Goal: Information Seeking & Learning: Learn about a topic

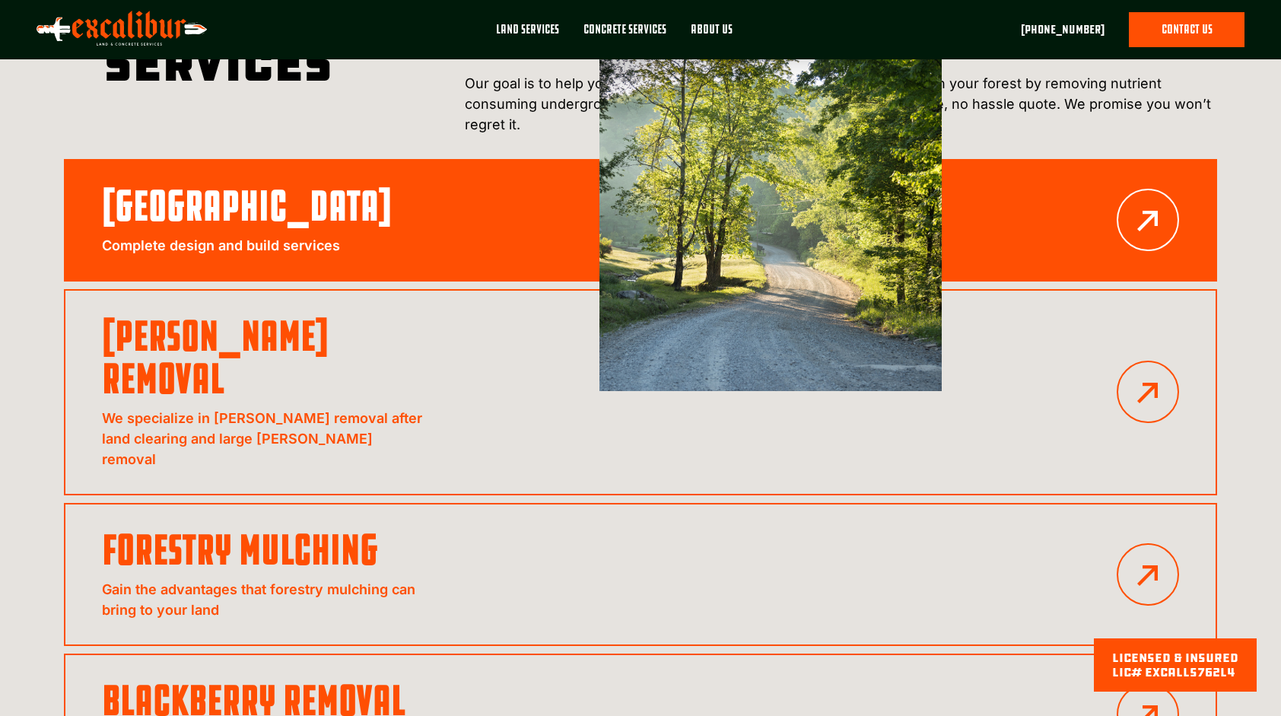
scroll to position [1445, 0]
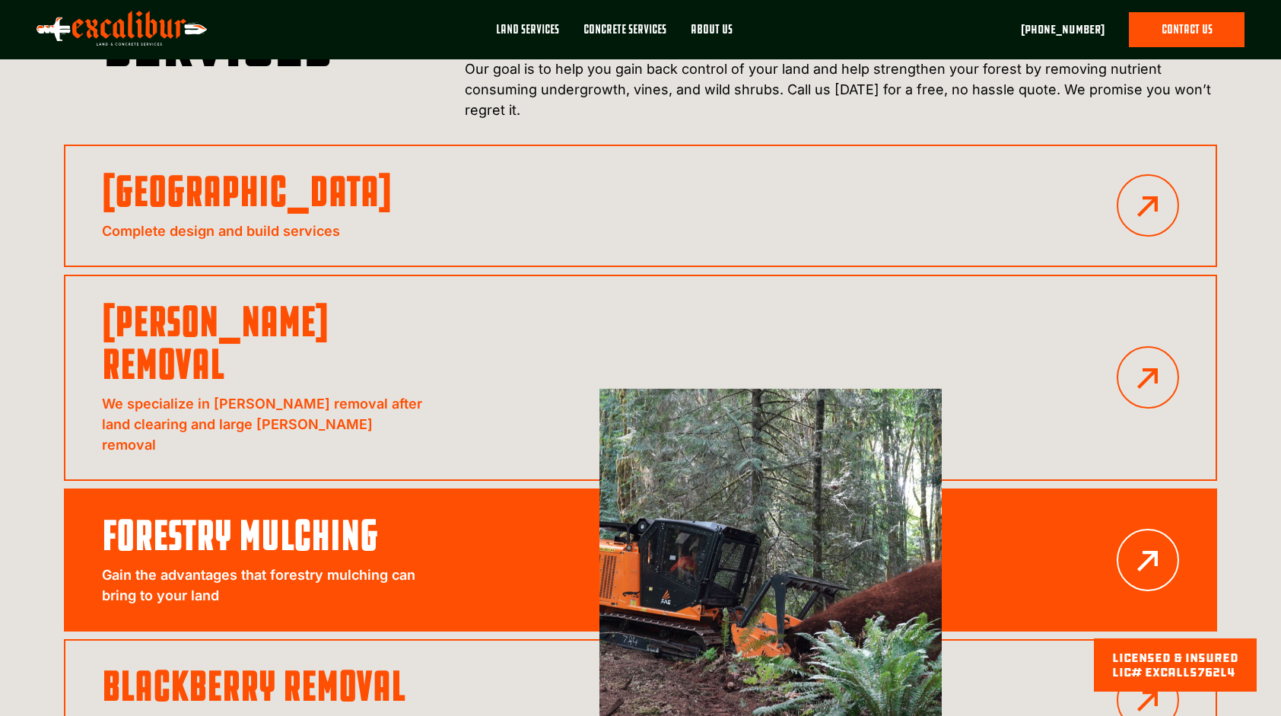
click at [246, 564] on p "Gain the advantages that forestry mulching can bring to your land" at bounding box center [263, 584] width 323 height 41
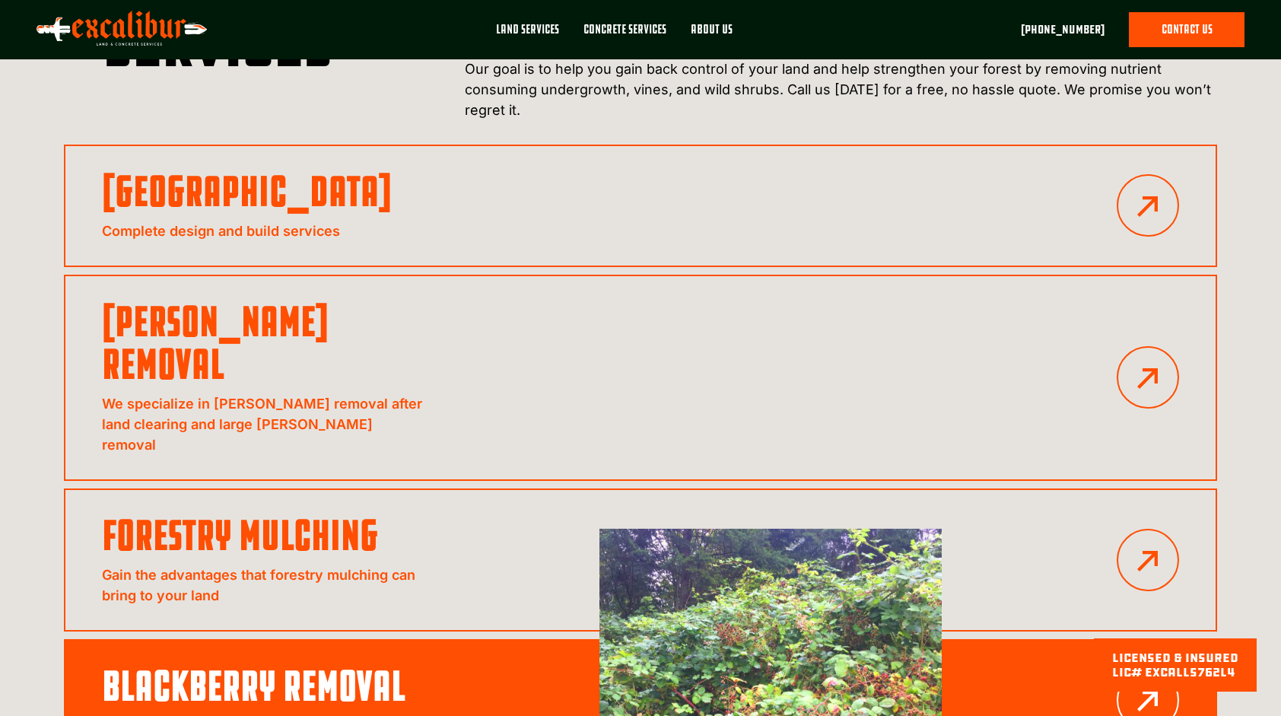
click at [289, 665] on h3 "Blackberry Removal" at bounding box center [263, 686] width 323 height 43
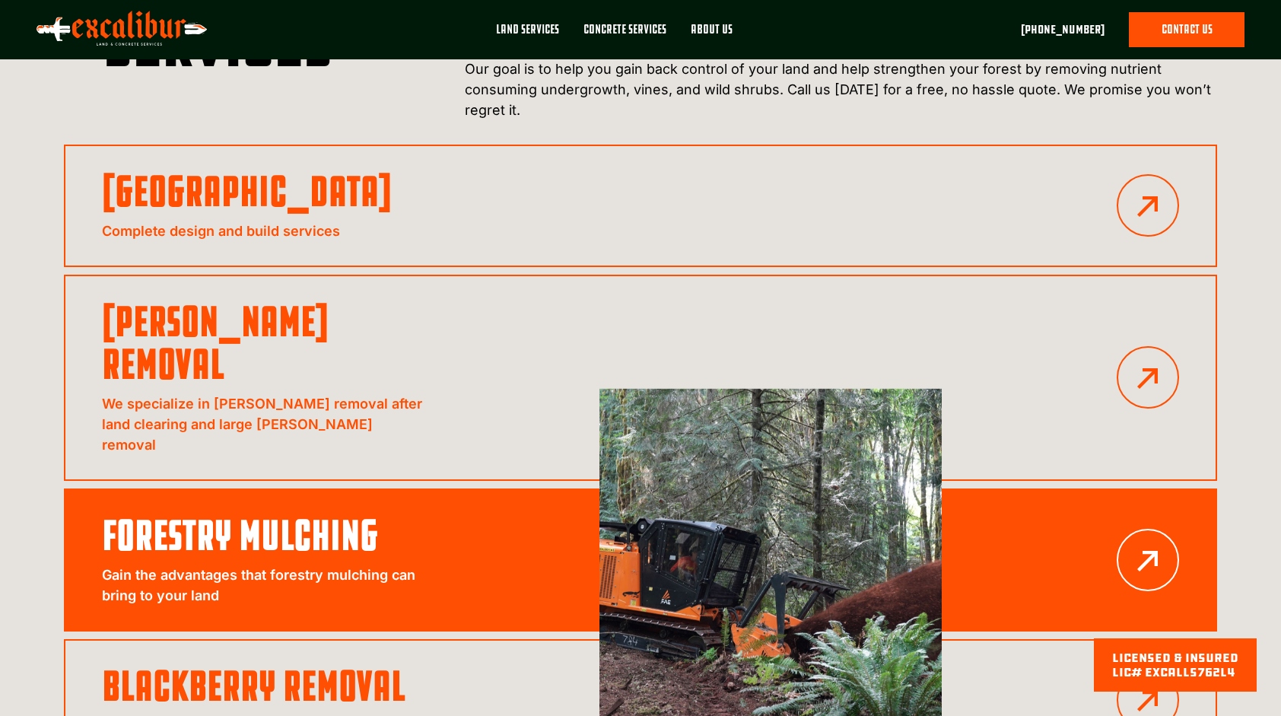
click at [487, 488] on link "Forestry Mulching Gain the advantages that forestry mulching can bring to your …" at bounding box center [640, 559] width 1153 height 143
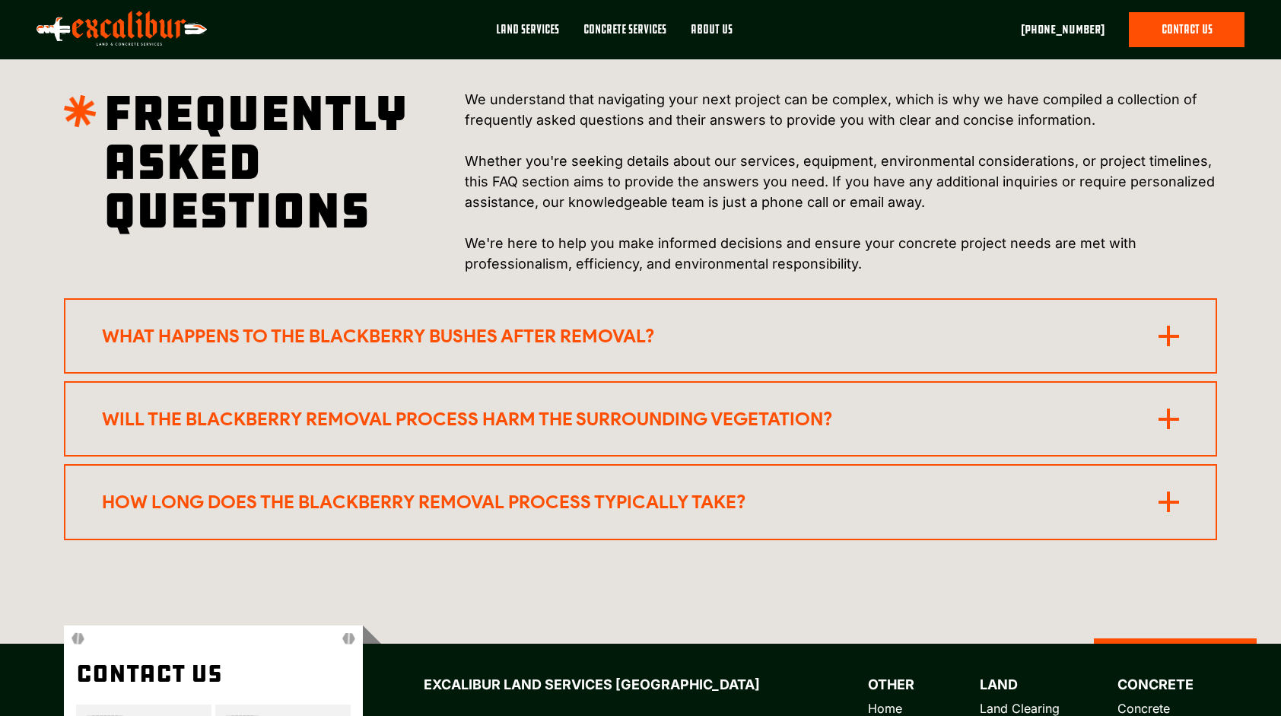
scroll to position [2586, 0]
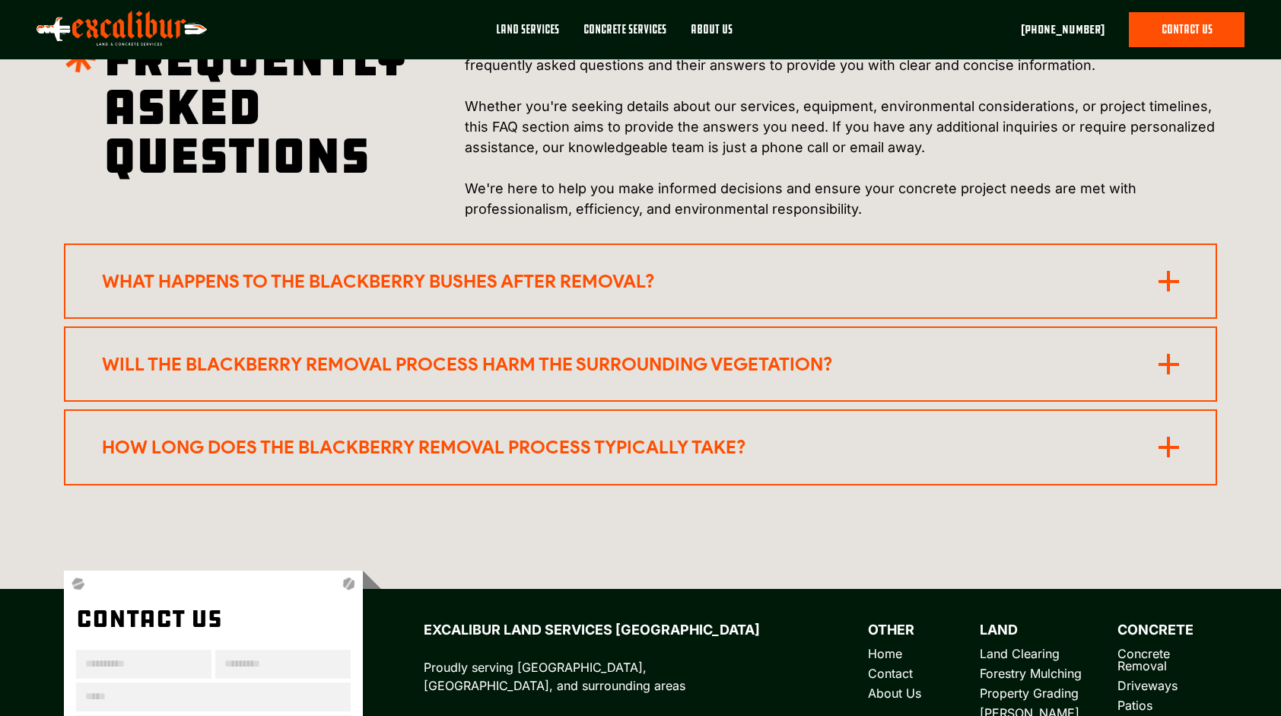
click at [1171, 362] on icon at bounding box center [1168, 364] width 21 height 21
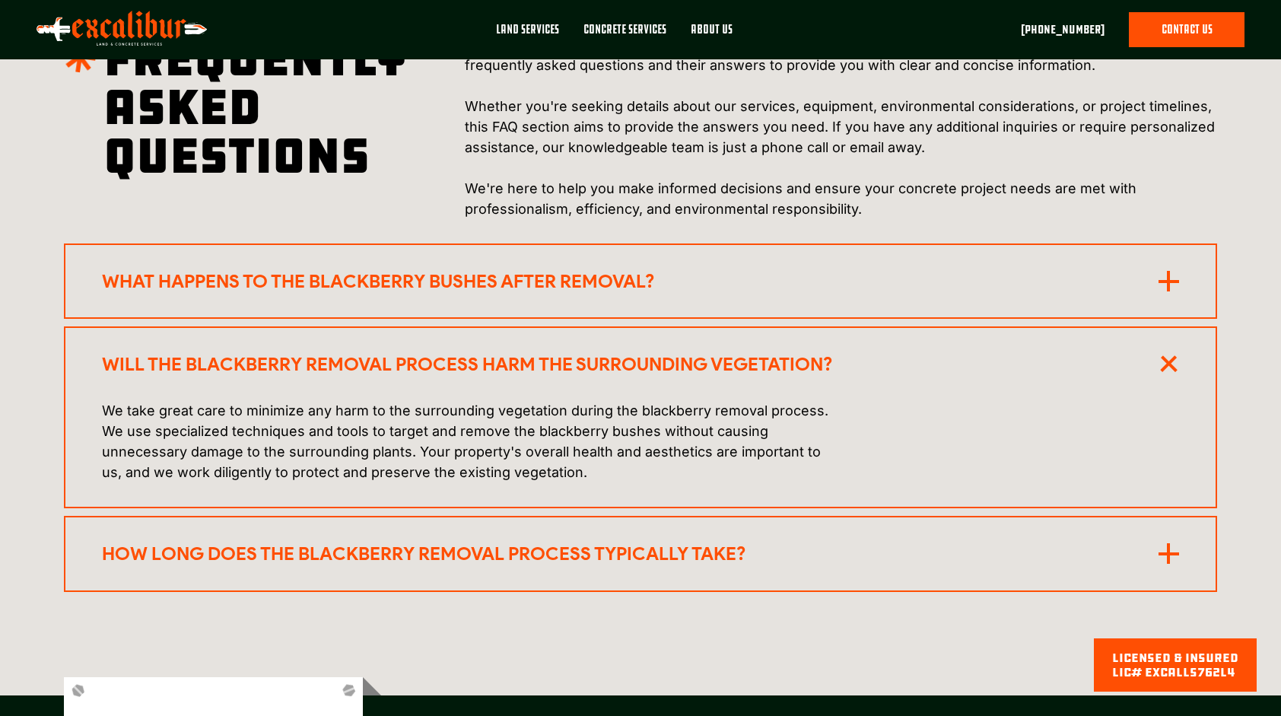
click at [1168, 548] on rect at bounding box center [1168, 553] width 3 height 21
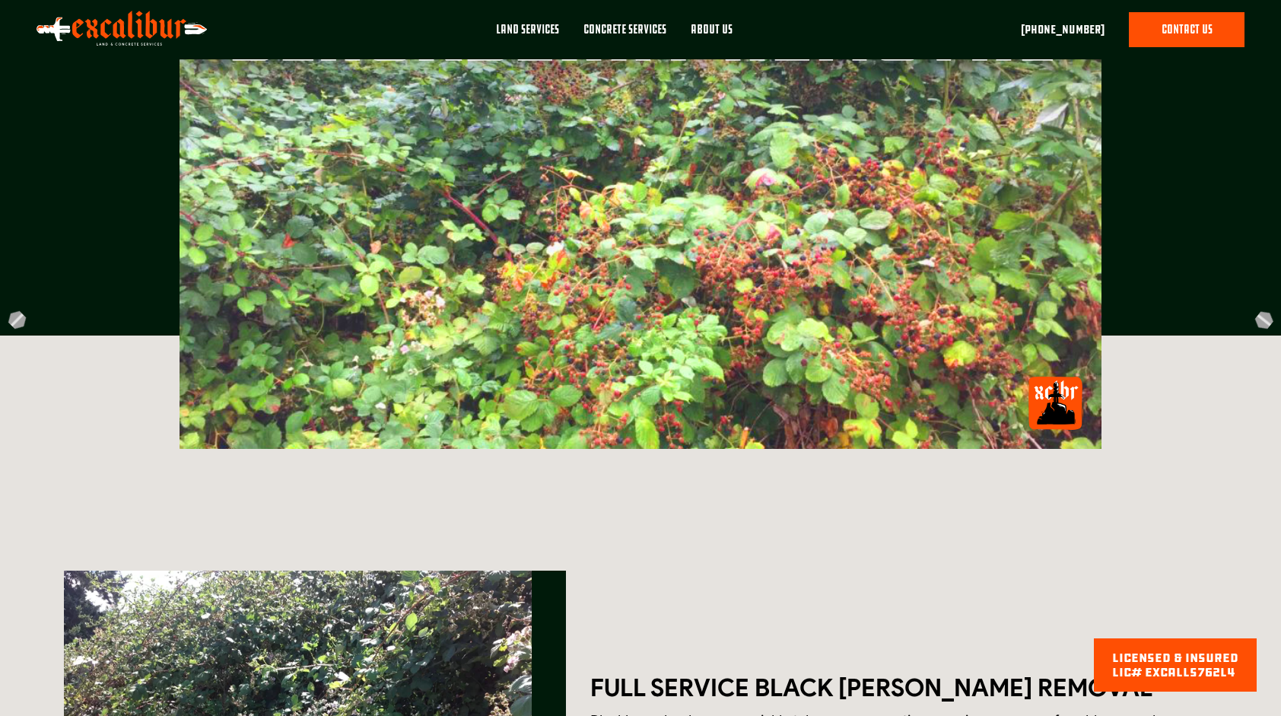
scroll to position [0, 0]
